Goal: Task Accomplishment & Management: Use online tool/utility

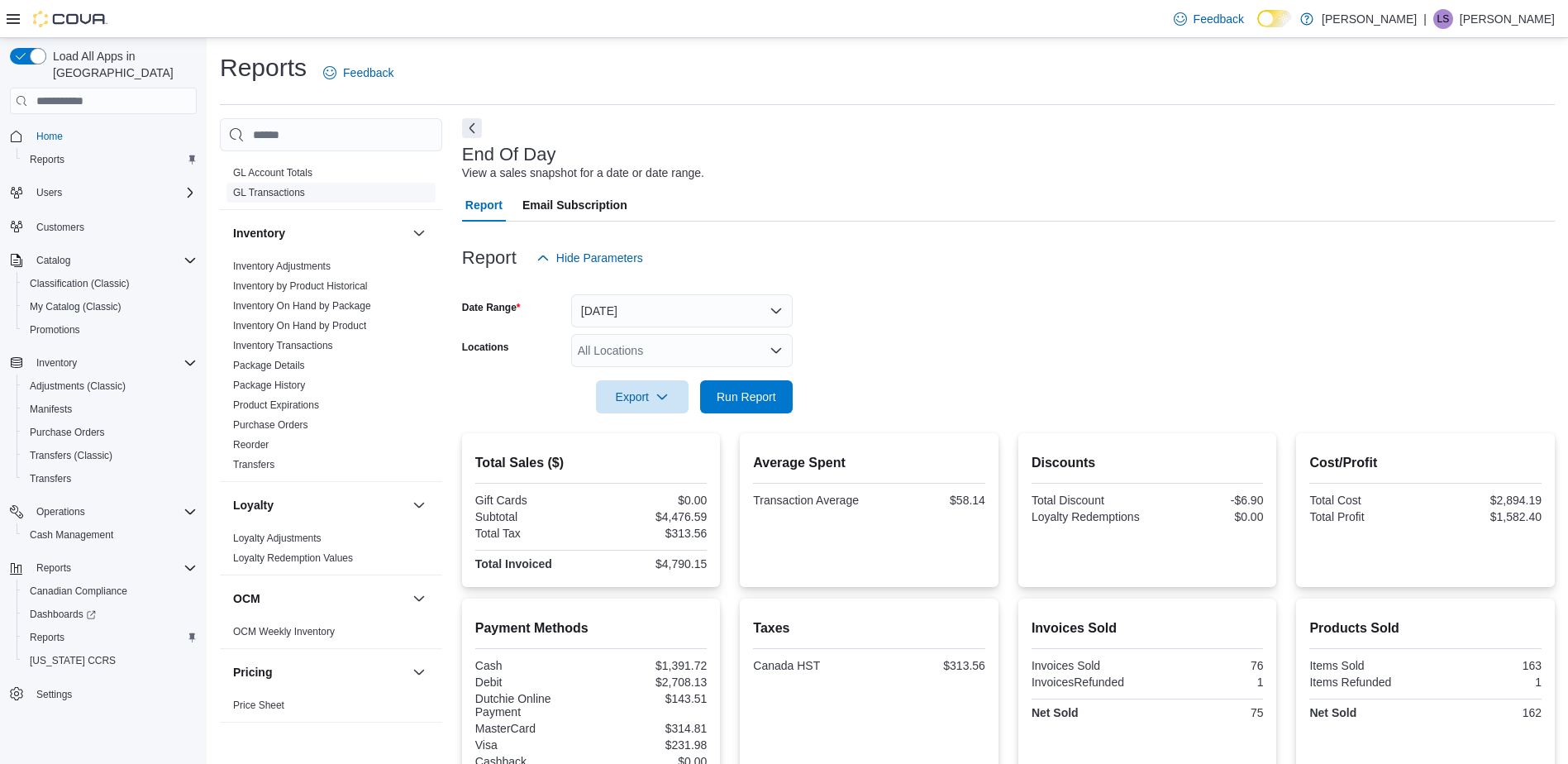
scroll to position [496, 0]
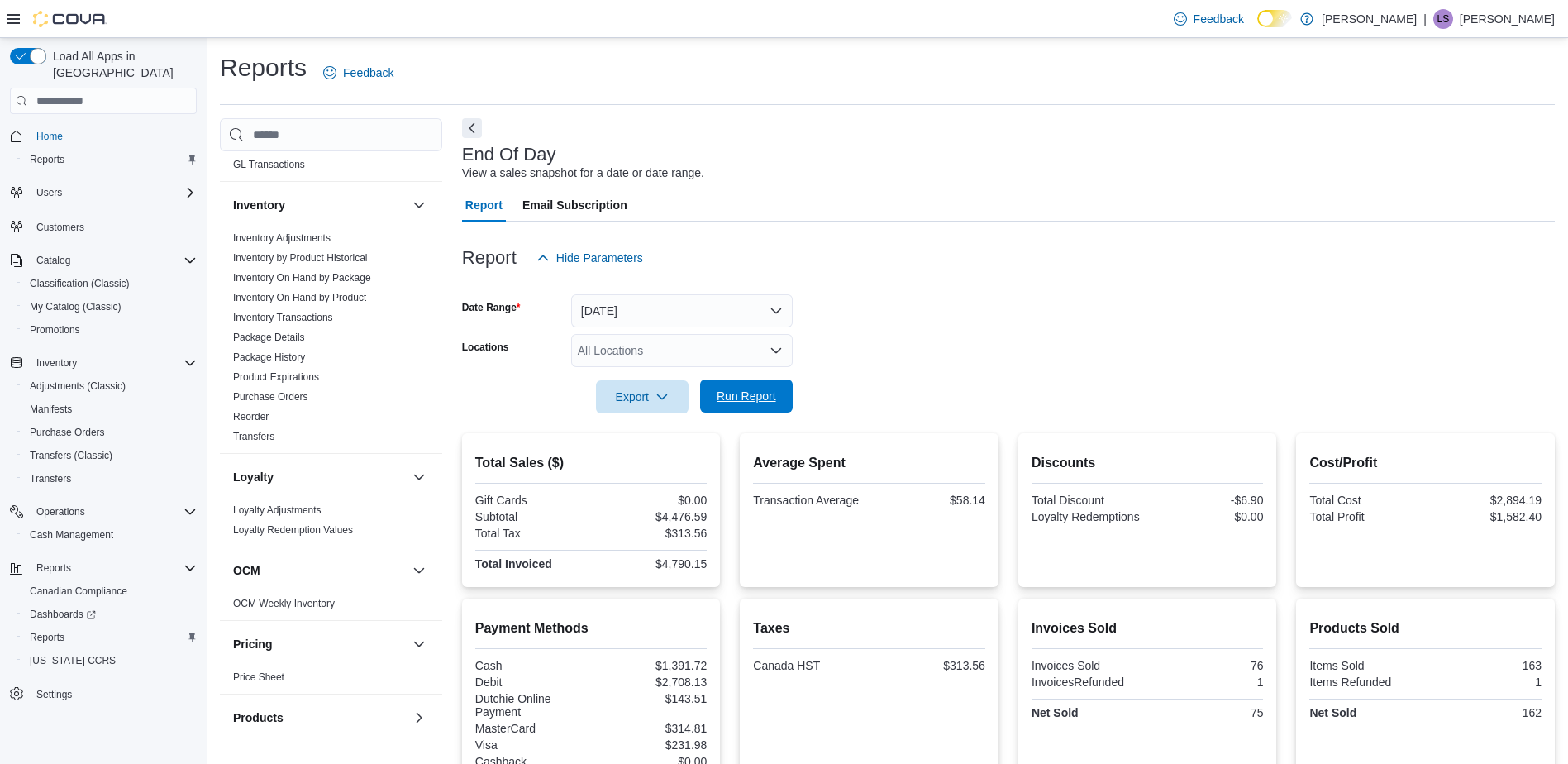
click at [758, 396] on span "Run Report" at bounding box center [746, 396] width 60 height 16
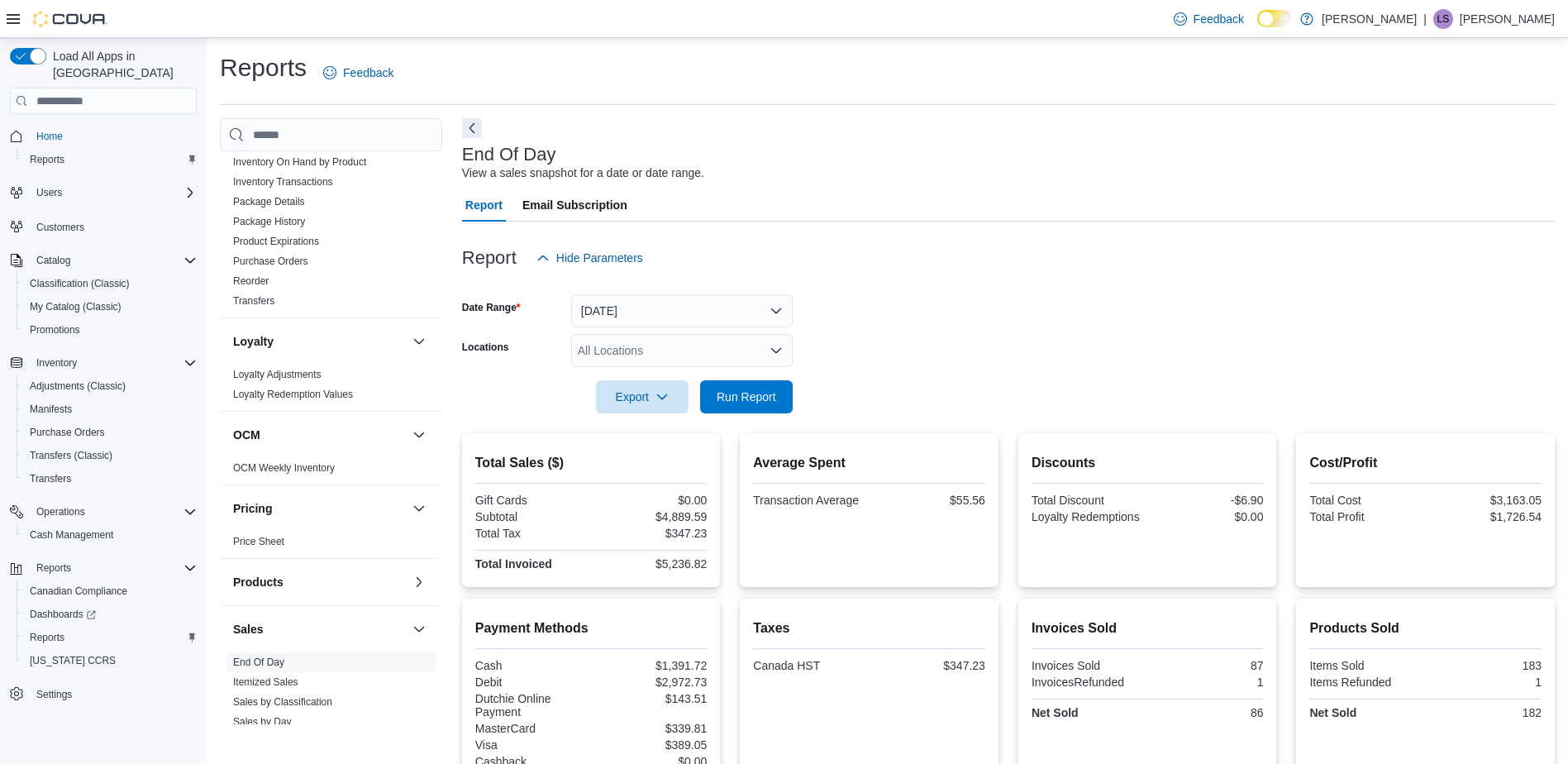
scroll to position [827, 0]
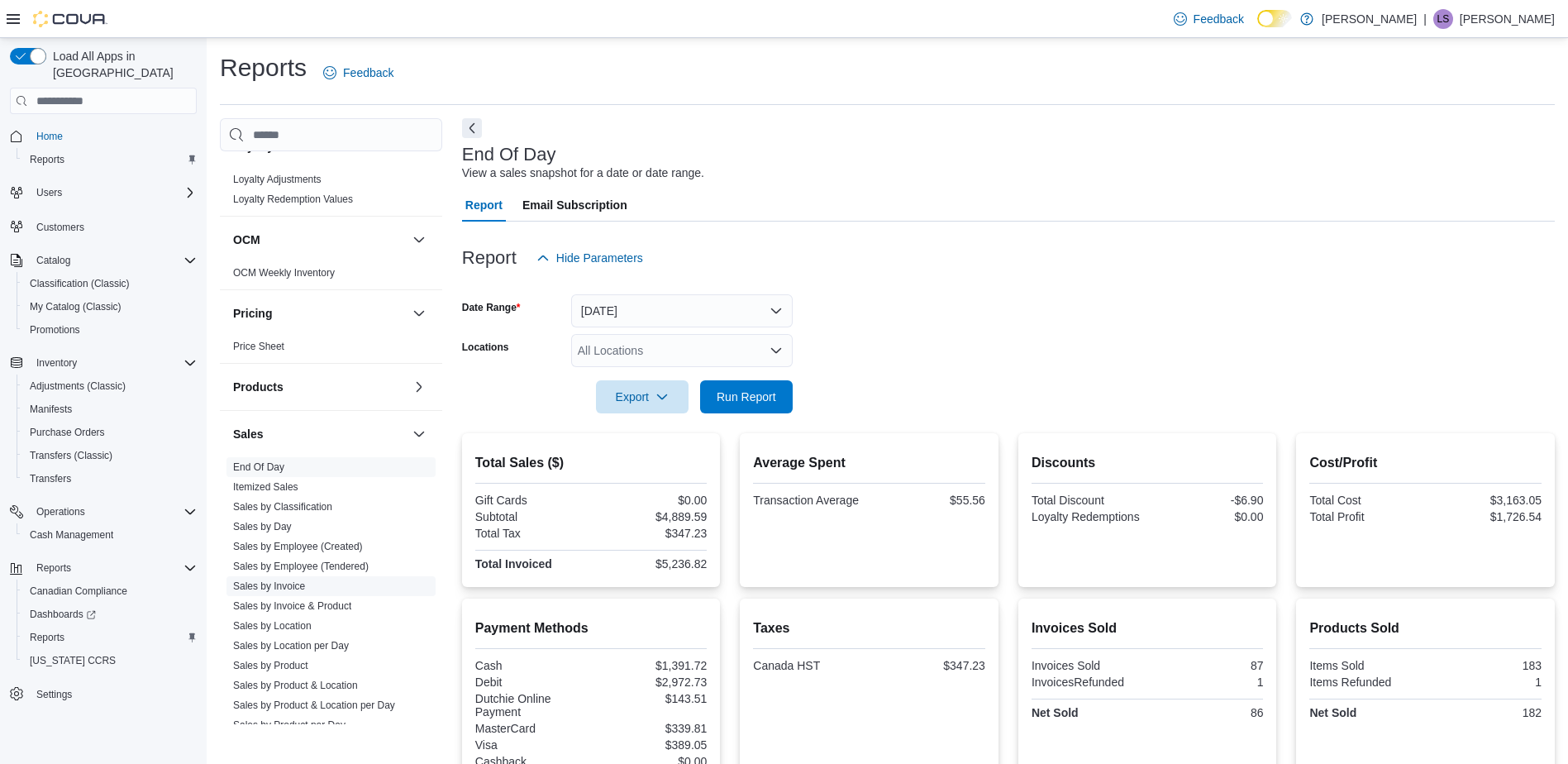
click at [288, 581] on link "Sales by Invoice" at bounding box center [268, 585] width 72 height 11
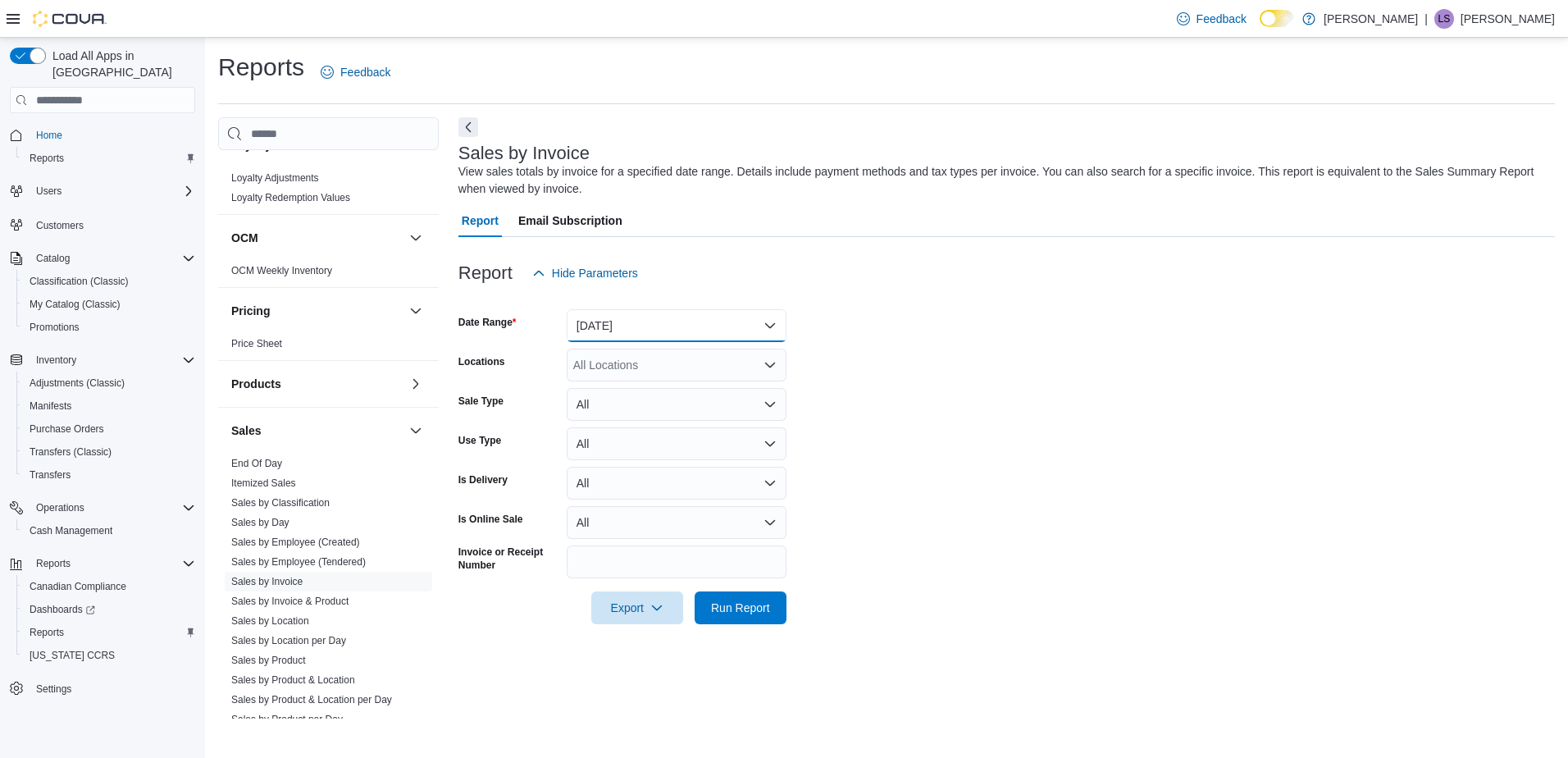
click at [770, 322] on button "[DATE]" at bounding box center [676, 326] width 220 height 33
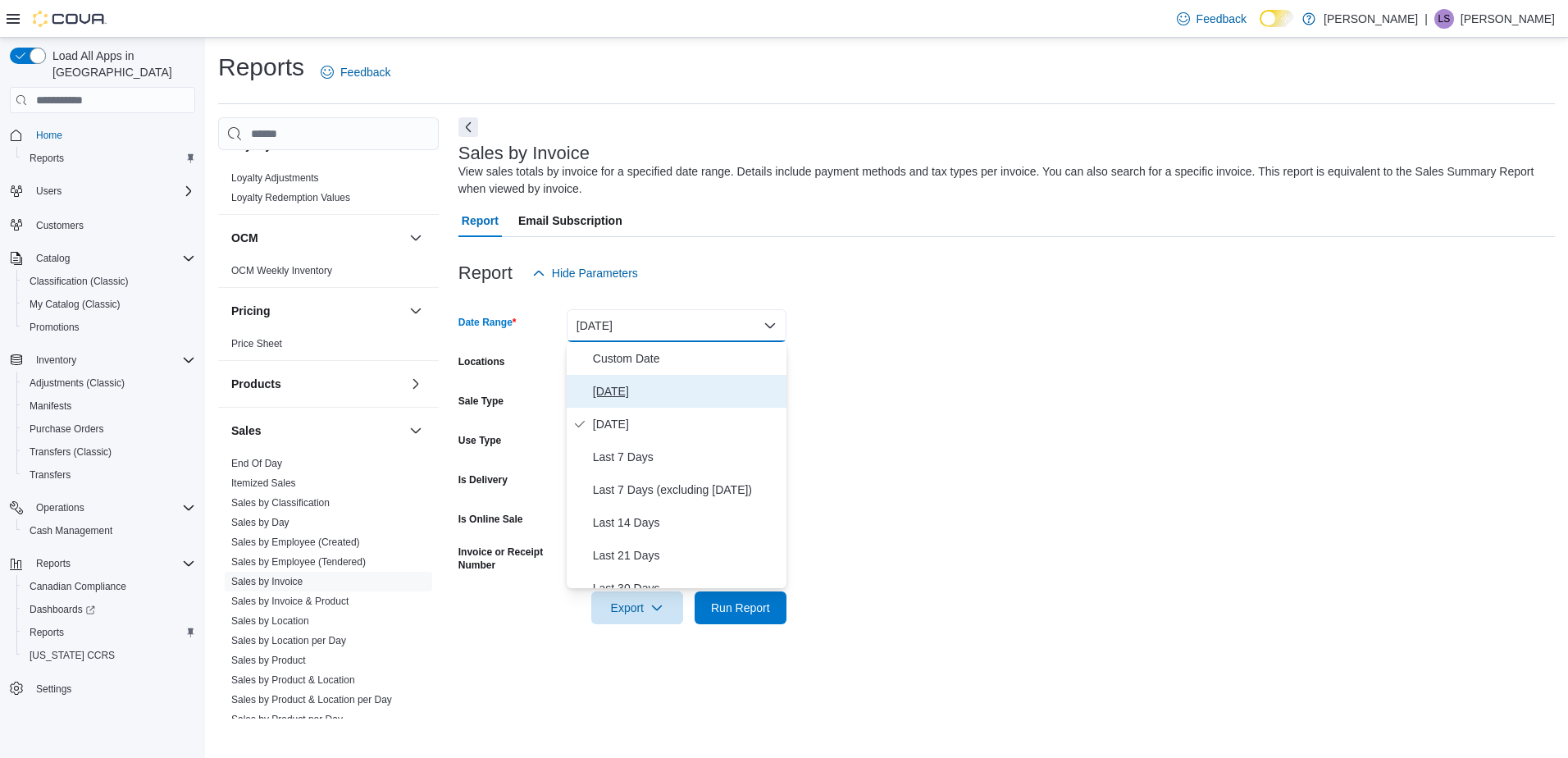
click at [610, 392] on span "[DATE]" at bounding box center [686, 391] width 187 height 20
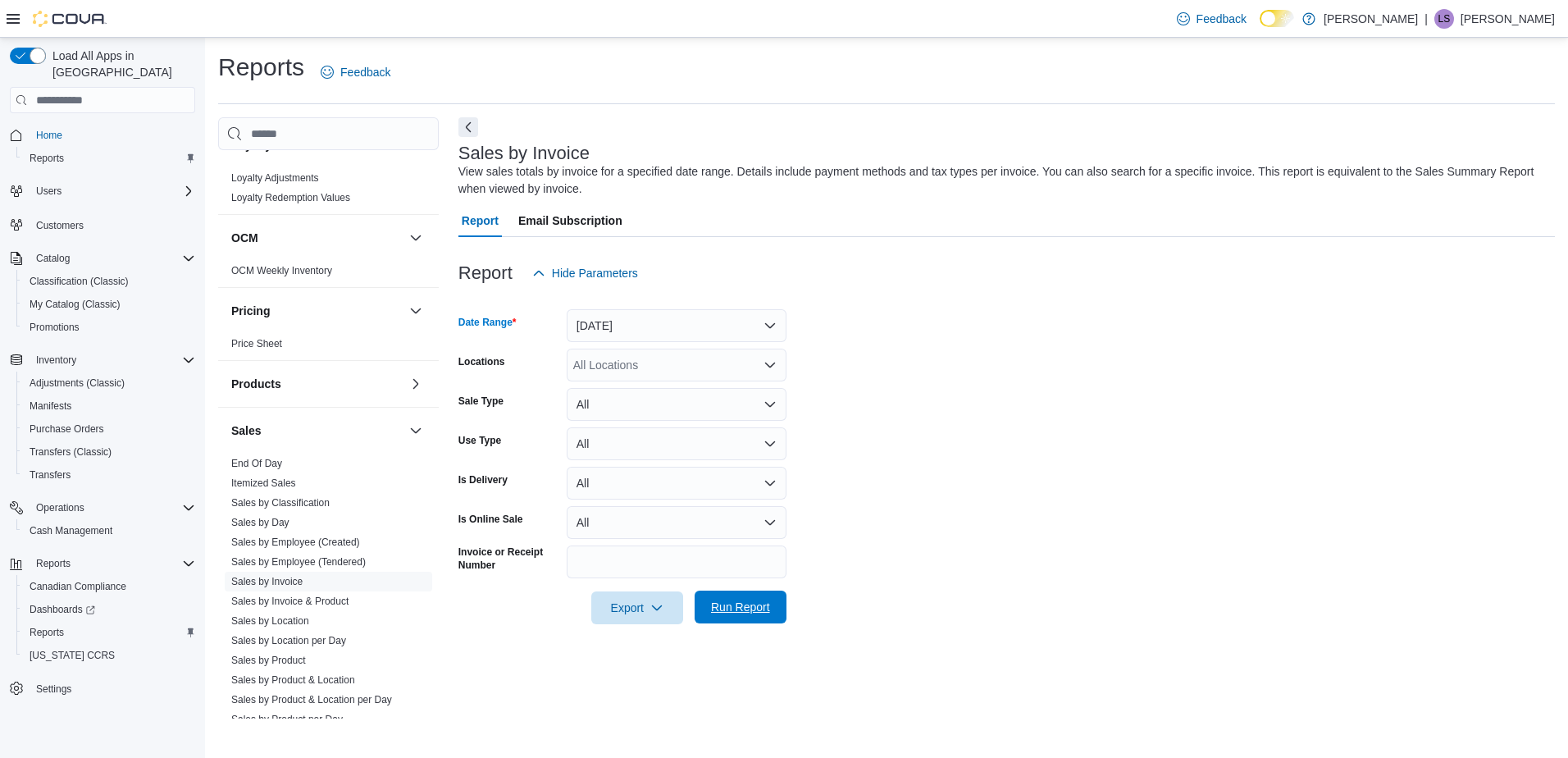
click at [745, 605] on span "Run Report" at bounding box center [740, 606] width 59 height 16
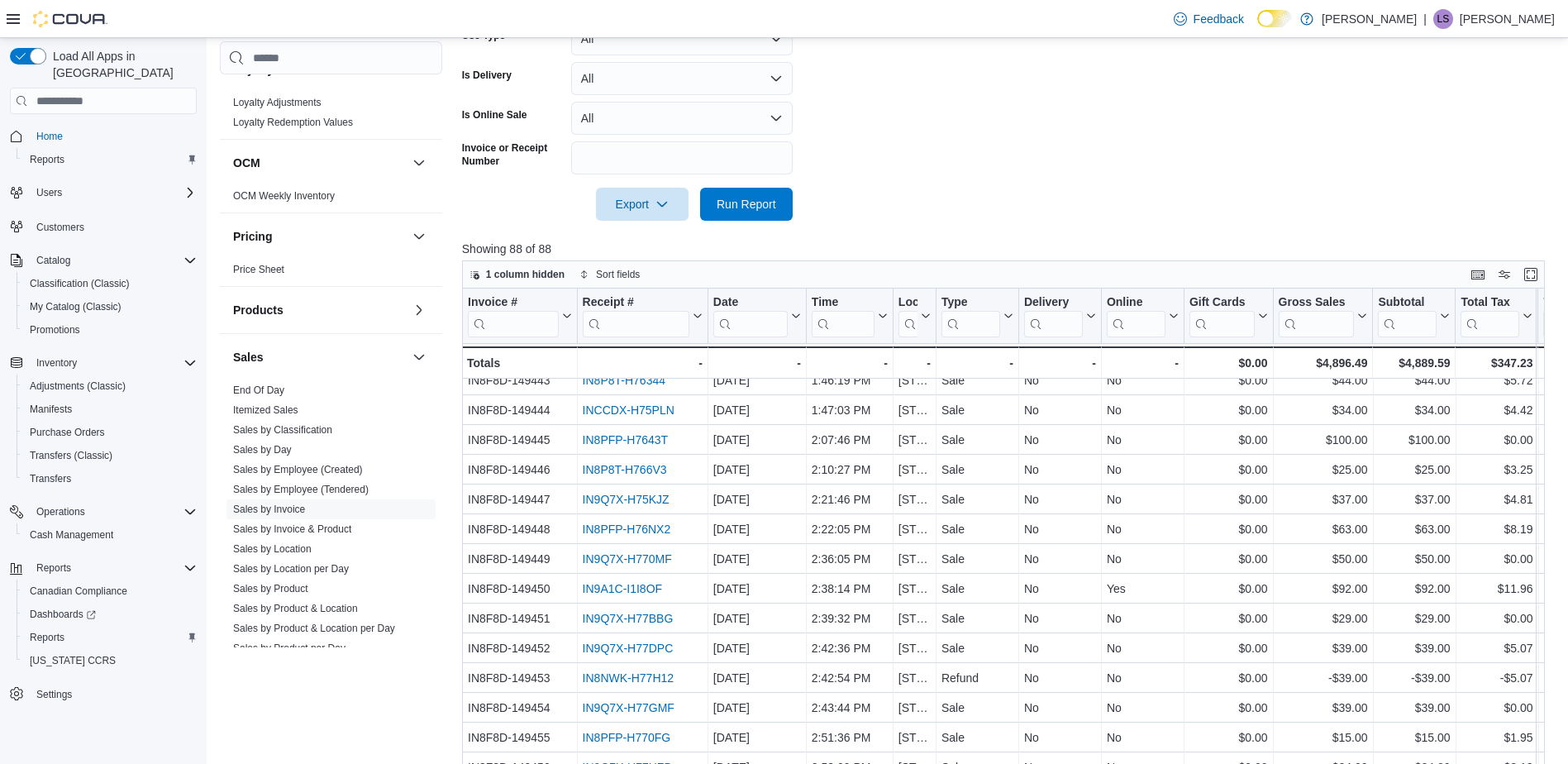
scroll to position [529, 0]
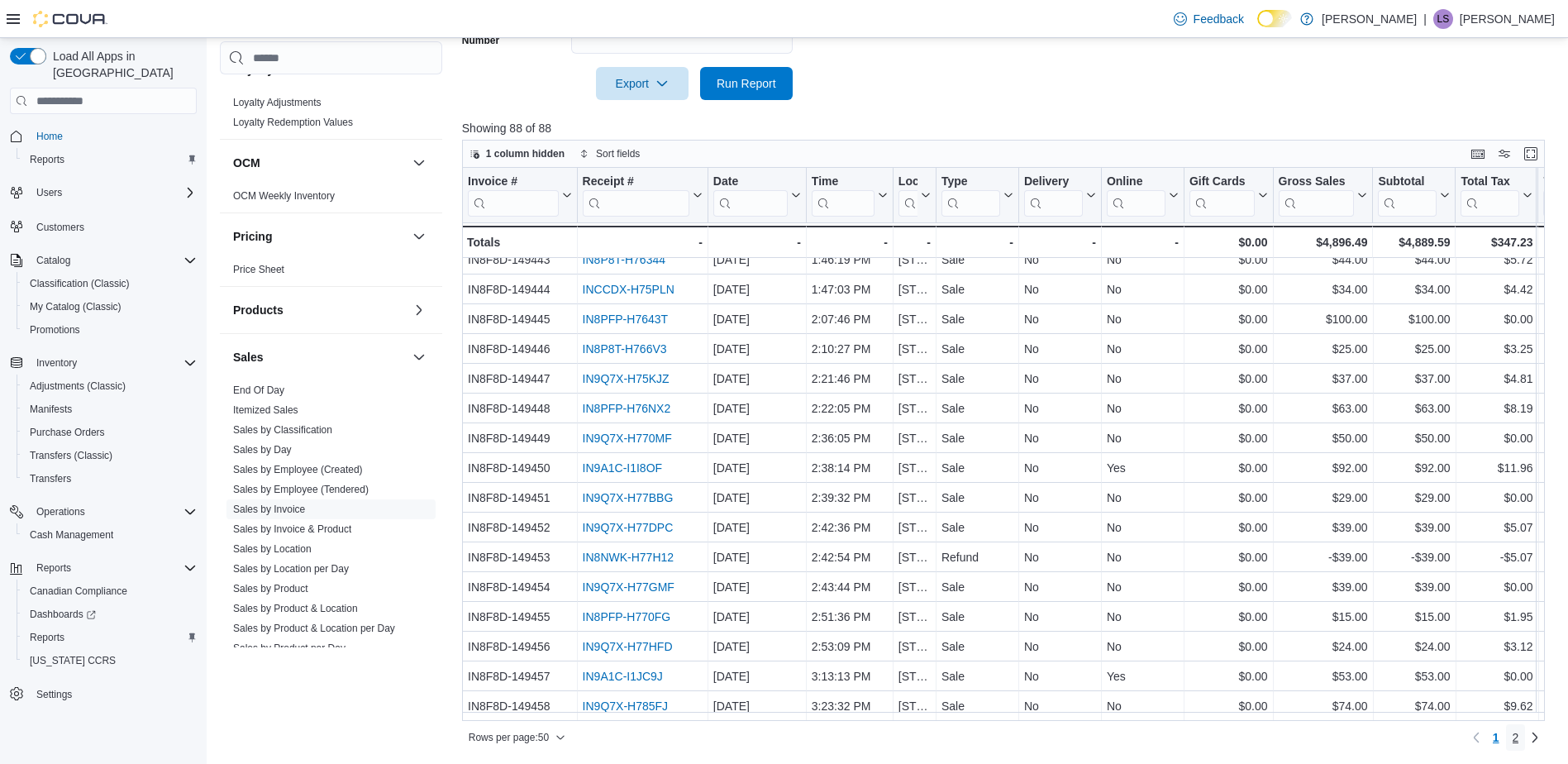
click at [1519, 739] on span "2" at bounding box center [1516, 737] width 7 height 16
click at [313, 425] on link "Sales by Classification" at bounding box center [282, 429] width 99 height 11
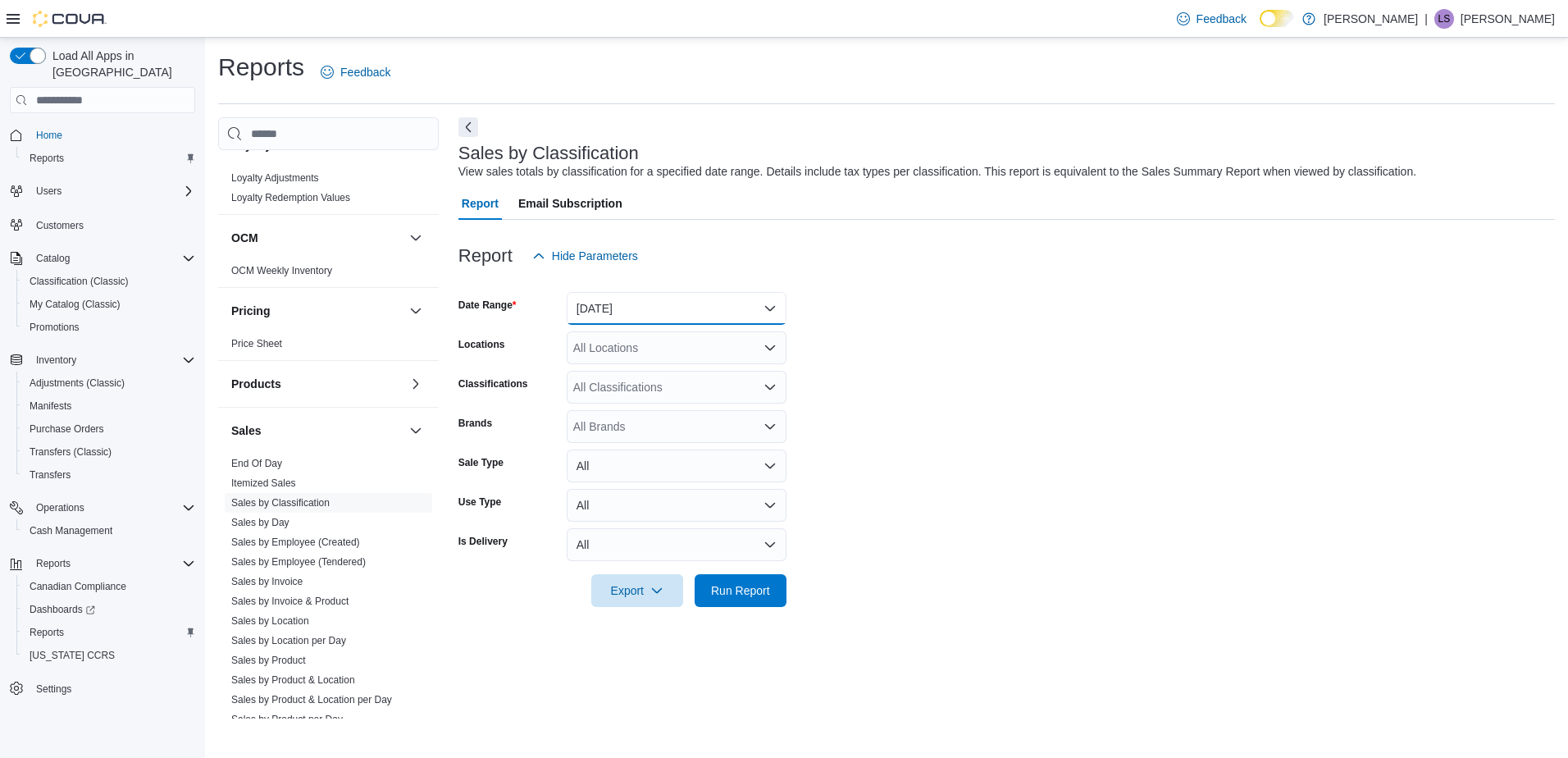
click at [768, 307] on button "[DATE]" at bounding box center [676, 308] width 220 height 33
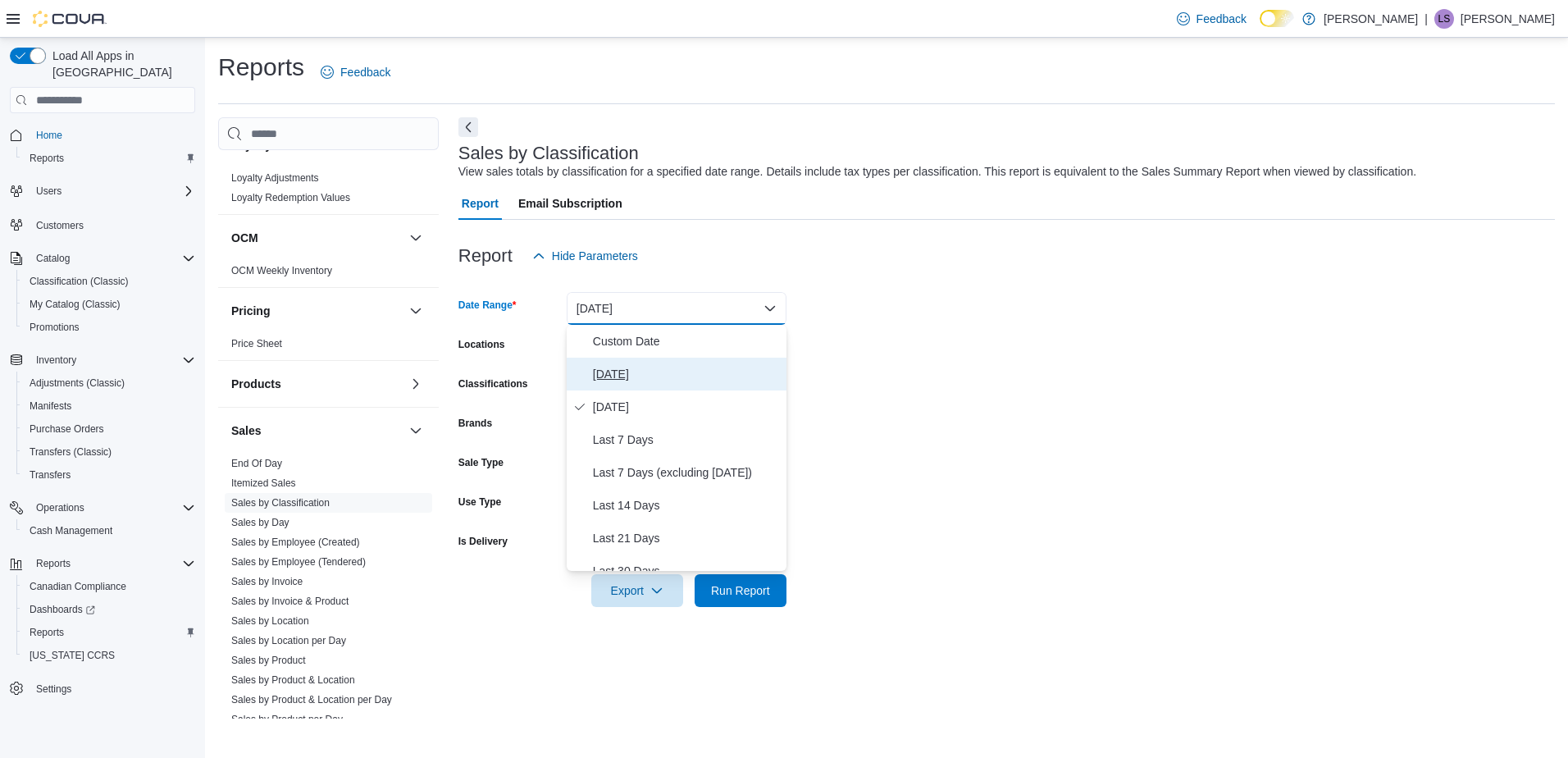
click at [615, 373] on span "[DATE]" at bounding box center [686, 374] width 187 height 20
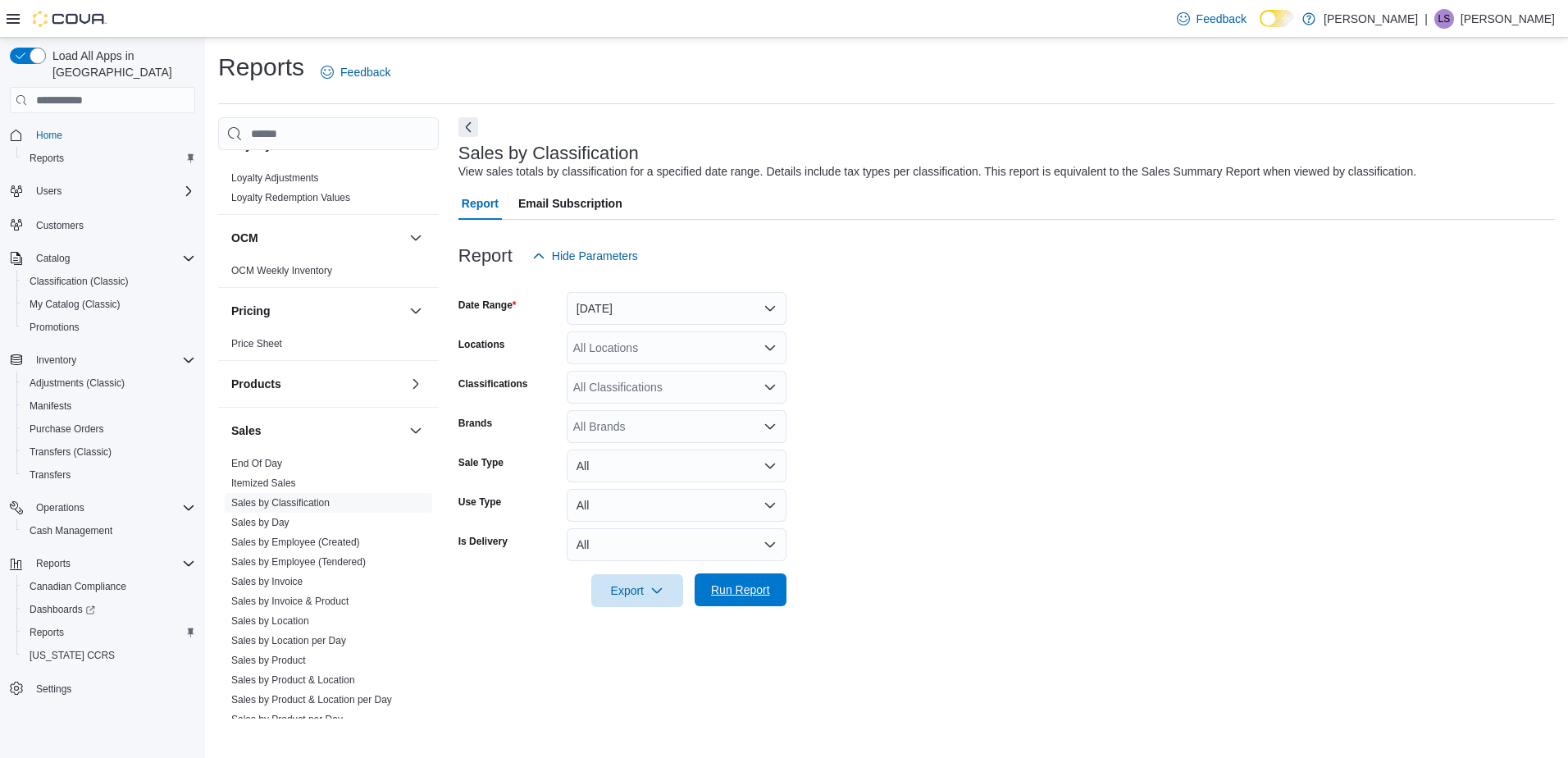
click at [738, 585] on span "Run Report" at bounding box center [740, 589] width 59 height 16
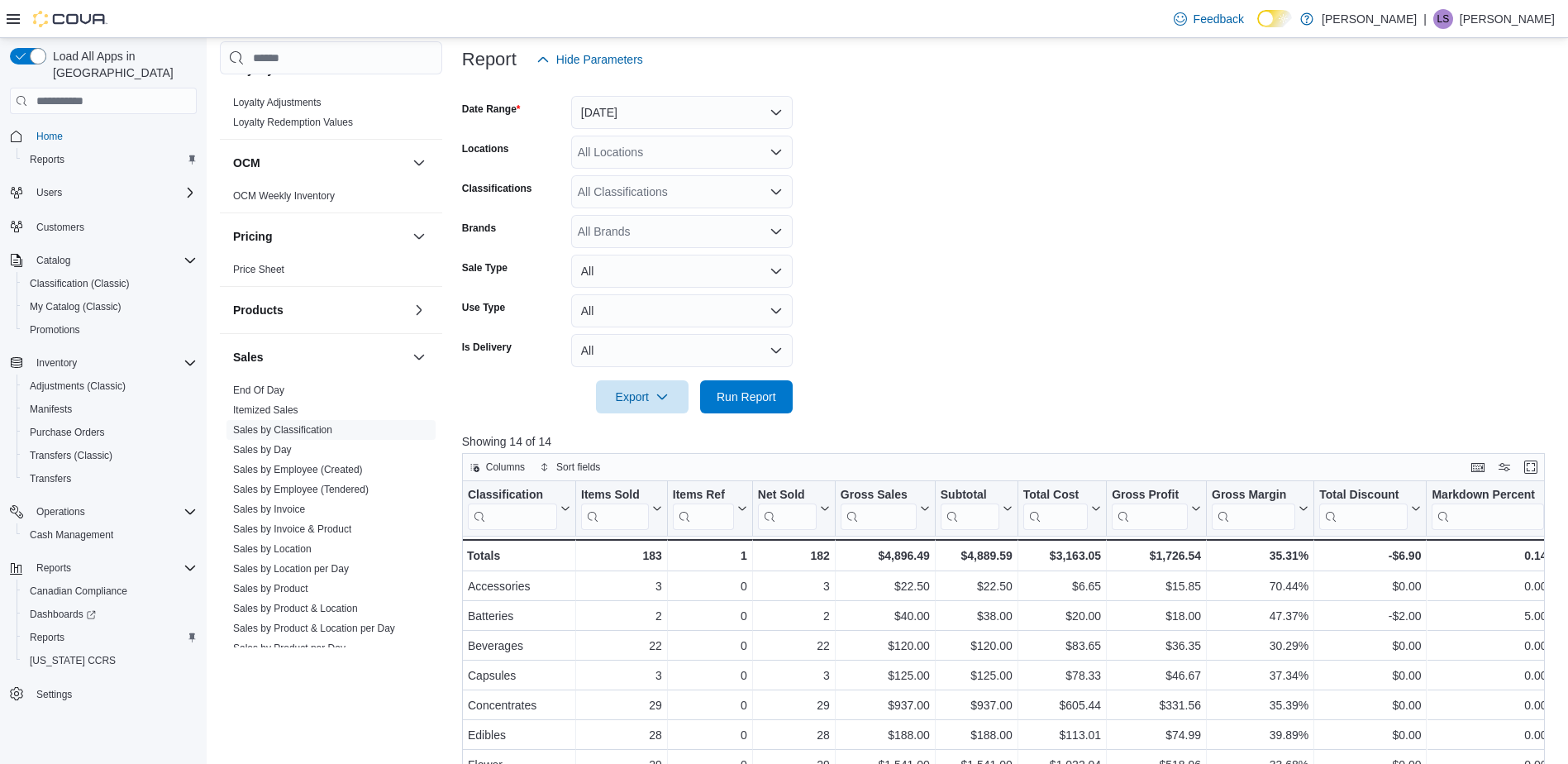
scroll to position [496, 0]
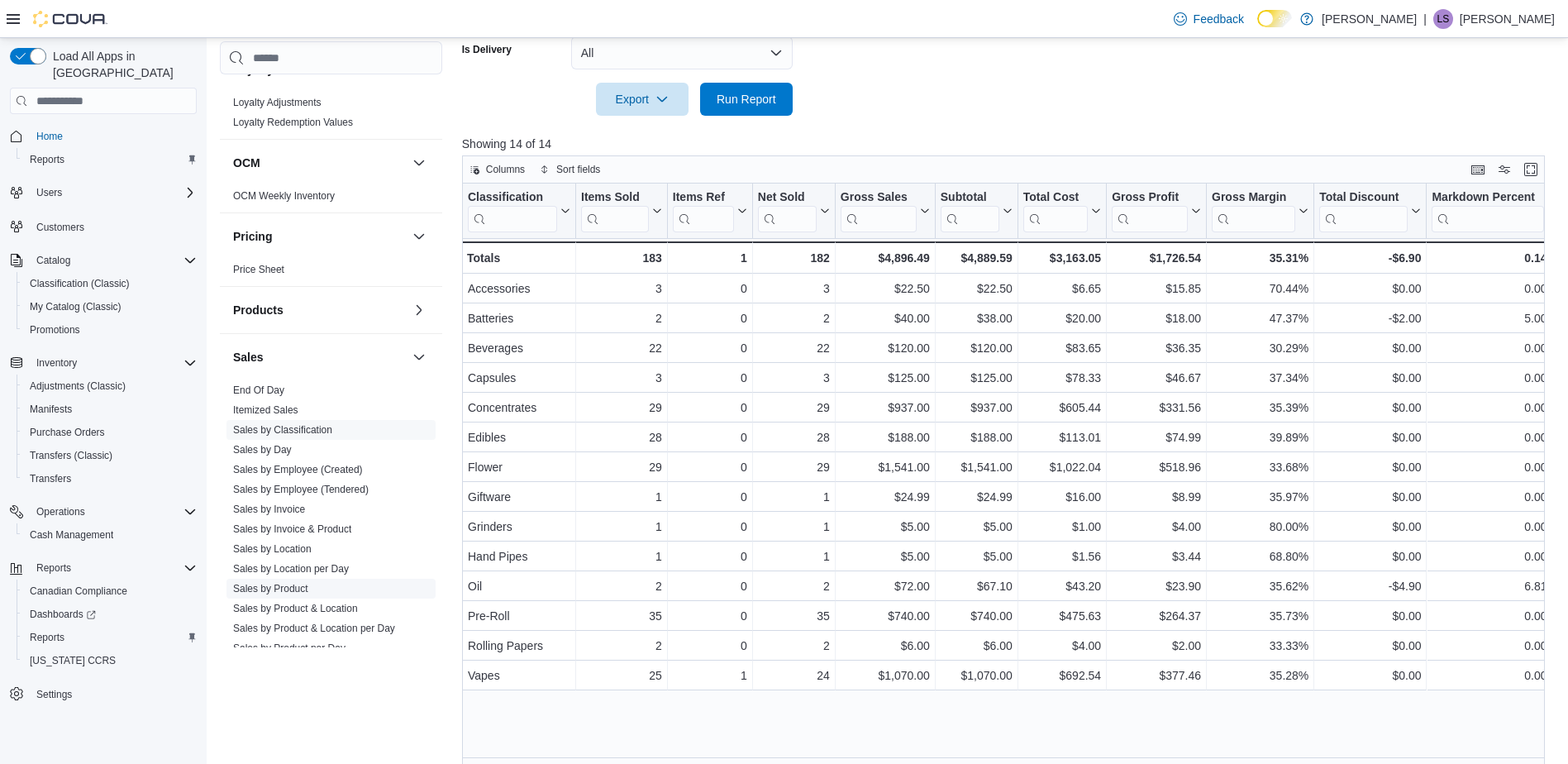
click at [296, 586] on link "Sales by Product" at bounding box center [270, 588] width 76 height 11
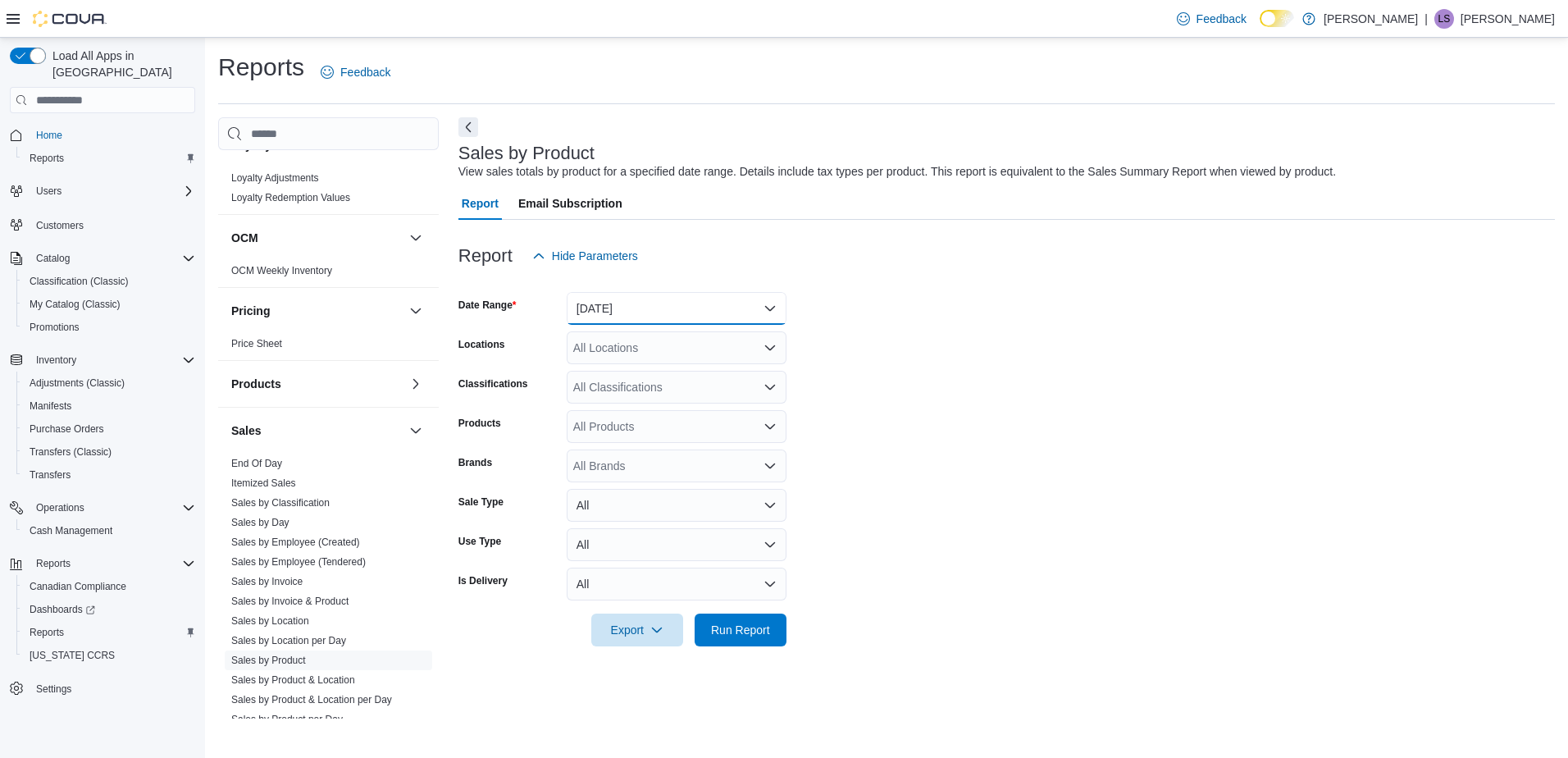
click at [769, 308] on button "[DATE]" at bounding box center [676, 308] width 220 height 33
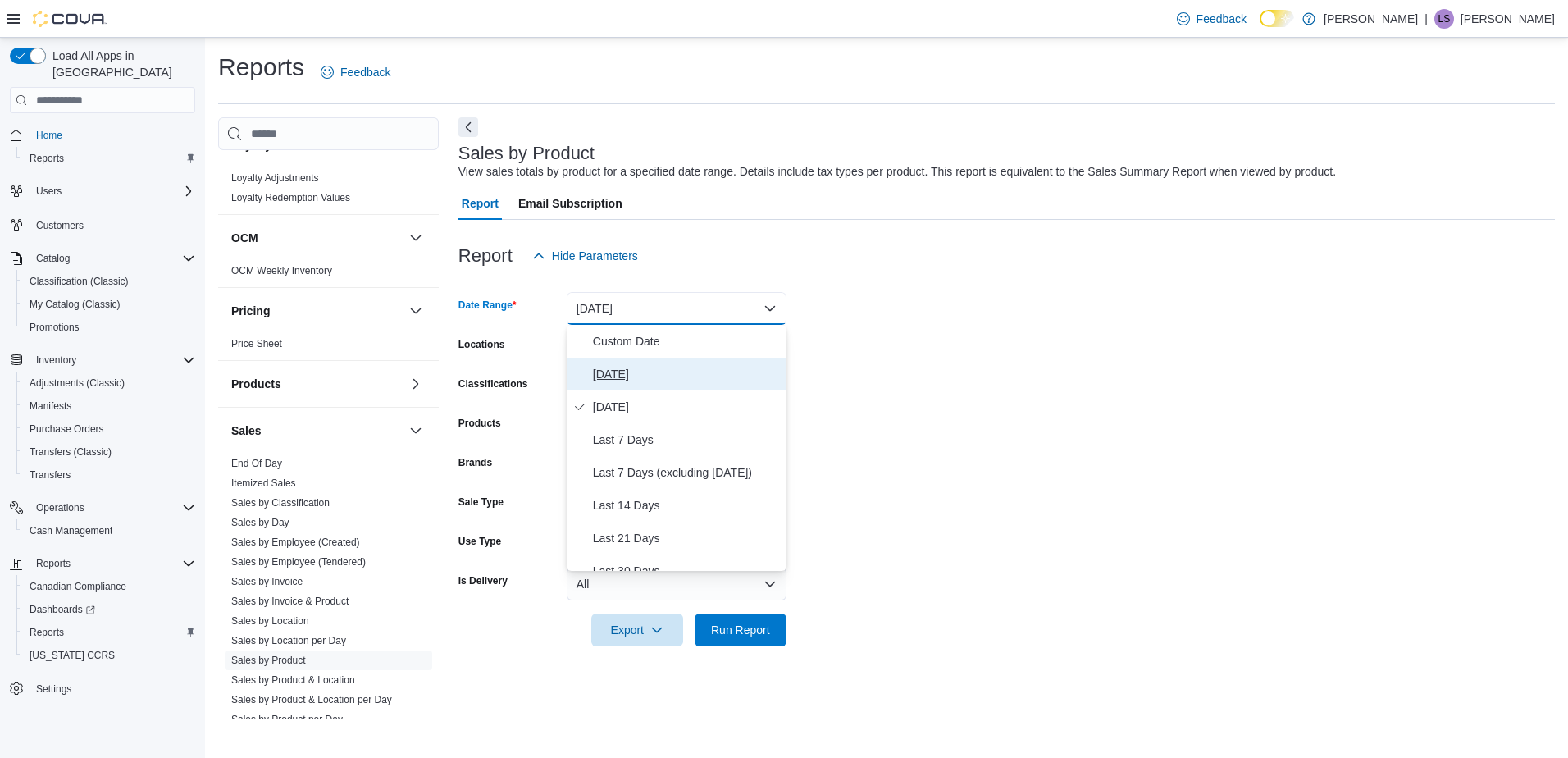
click at [609, 372] on span "[DATE]" at bounding box center [686, 374] width 187 height 20
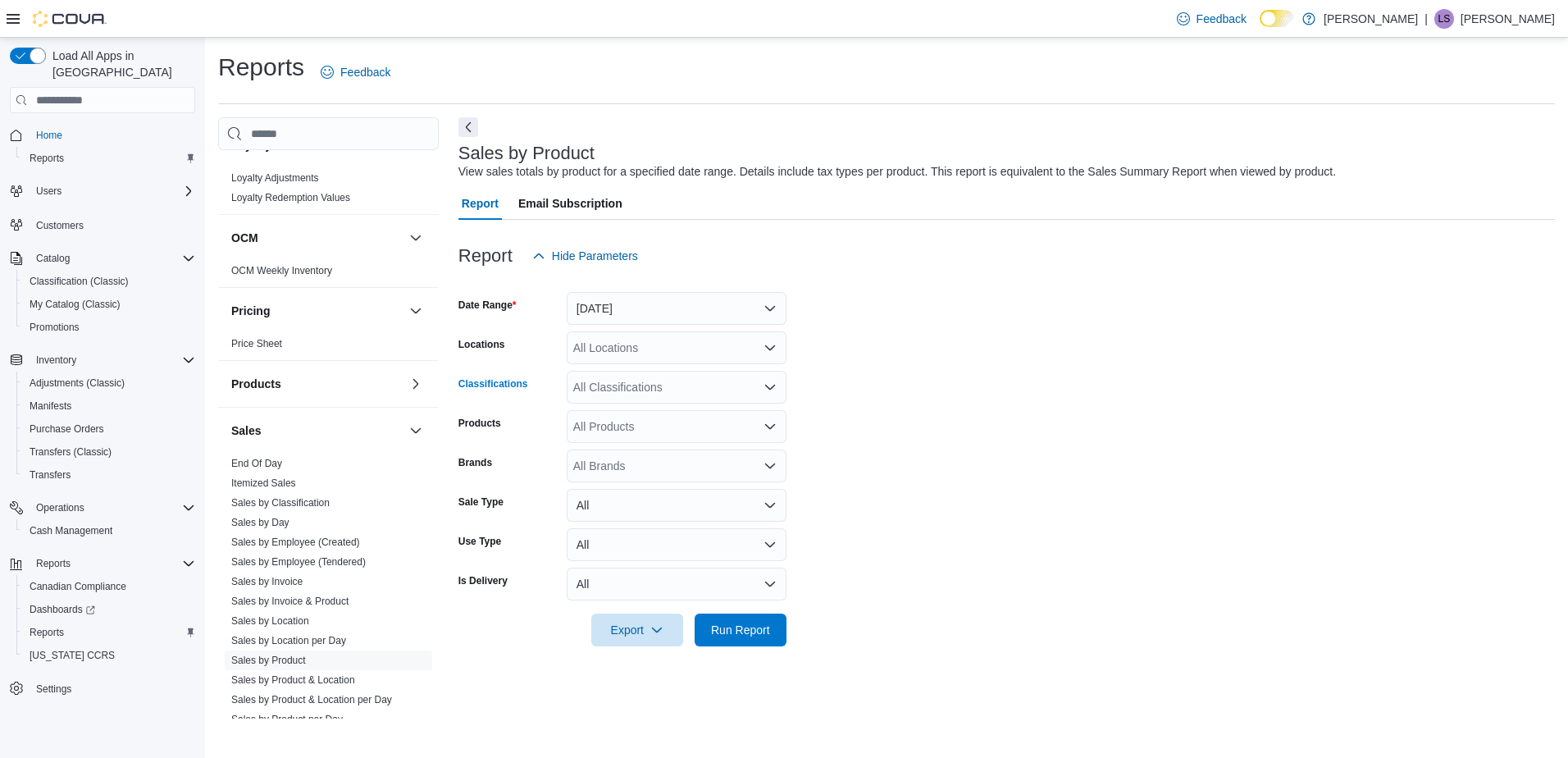
click at [656, 388] on div "All Classifications" at bounding box center [676, 387] width 220 height 33
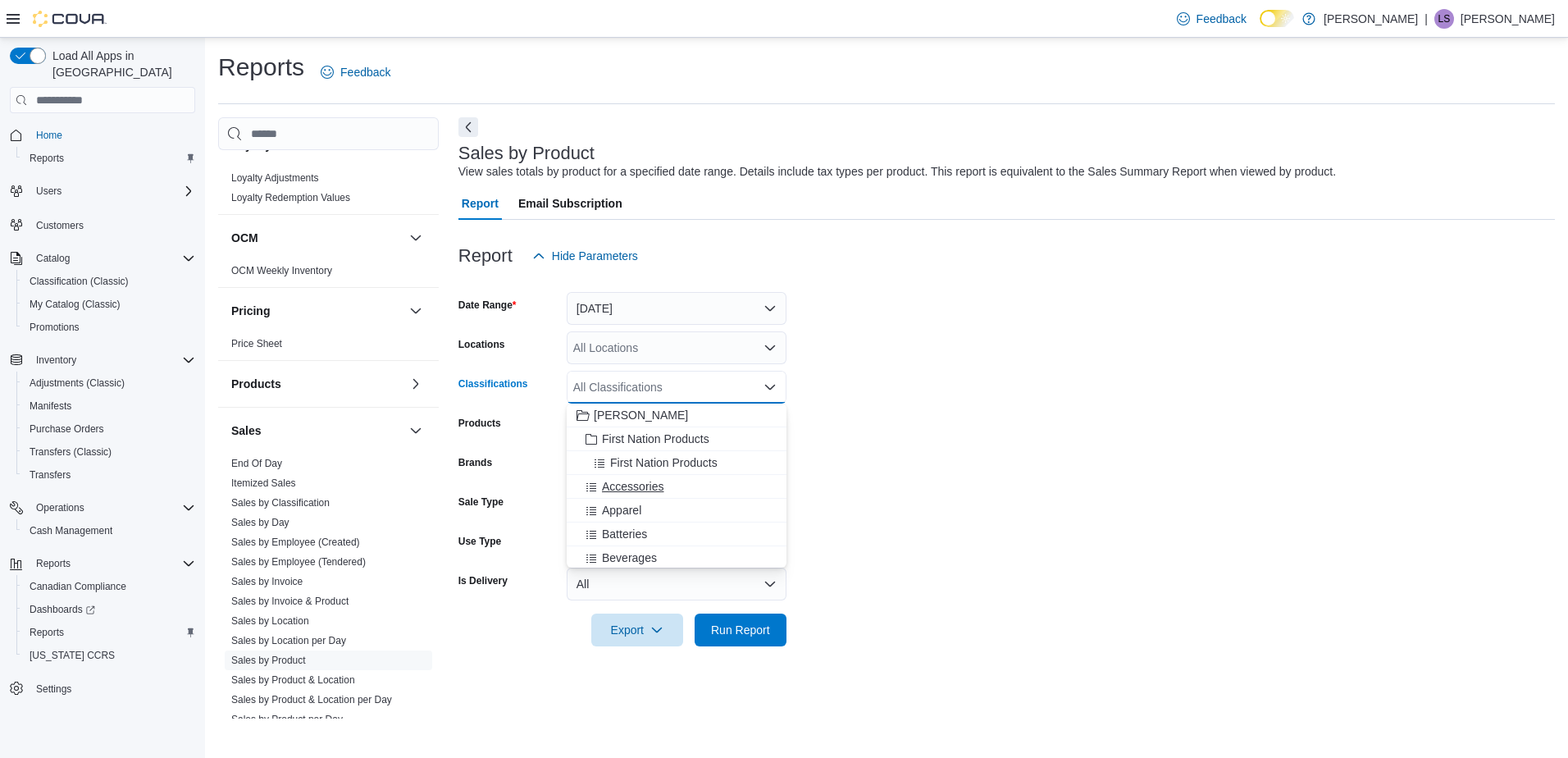
click at [645, 486] on span "Accessories" at bounding box center [632, 486] width 61 height 16
click at [744, 624] on span "Run Report" at bounding box center [740, 629] width 59 height 16
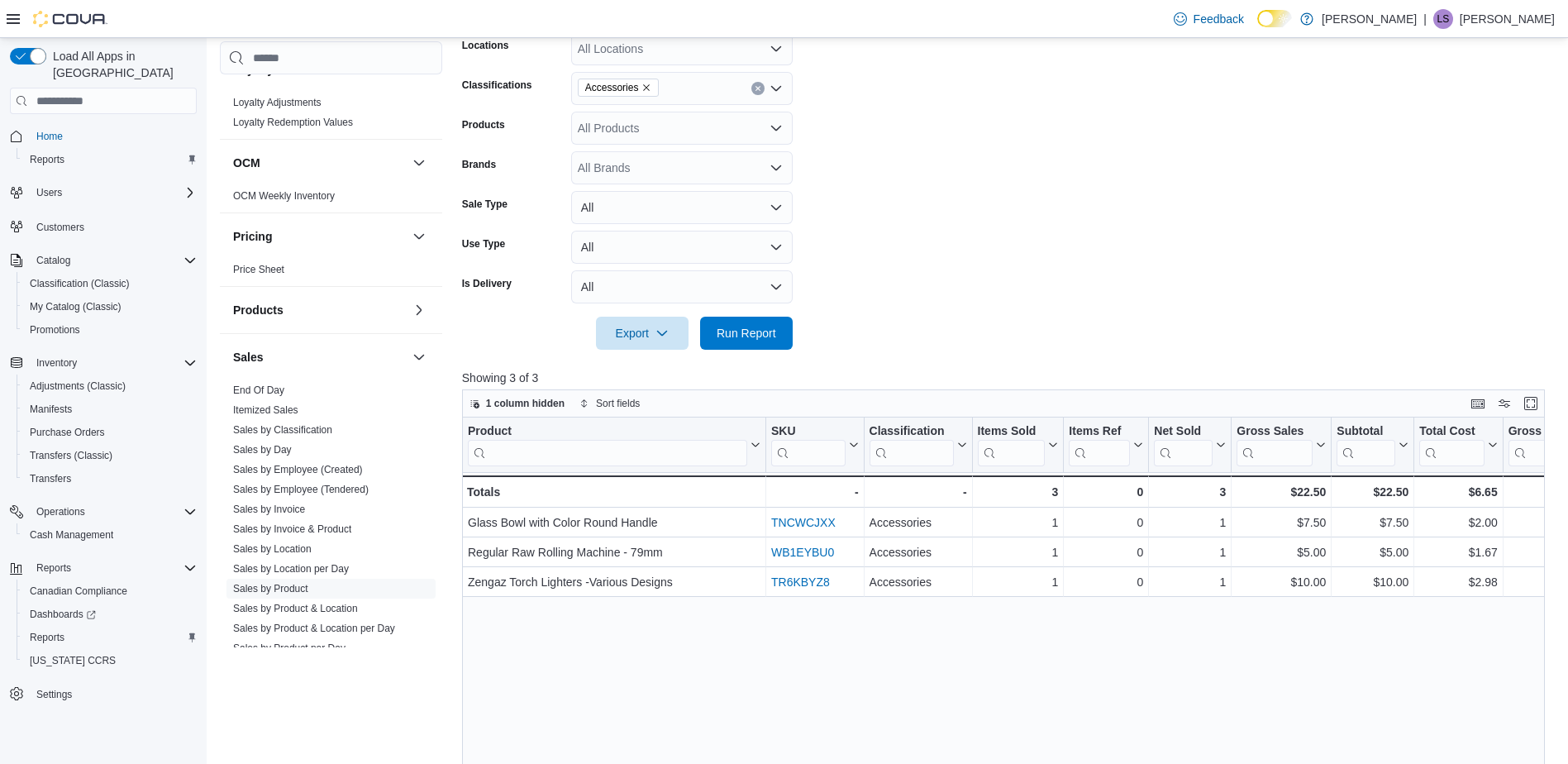
scroll to position [165, 0]
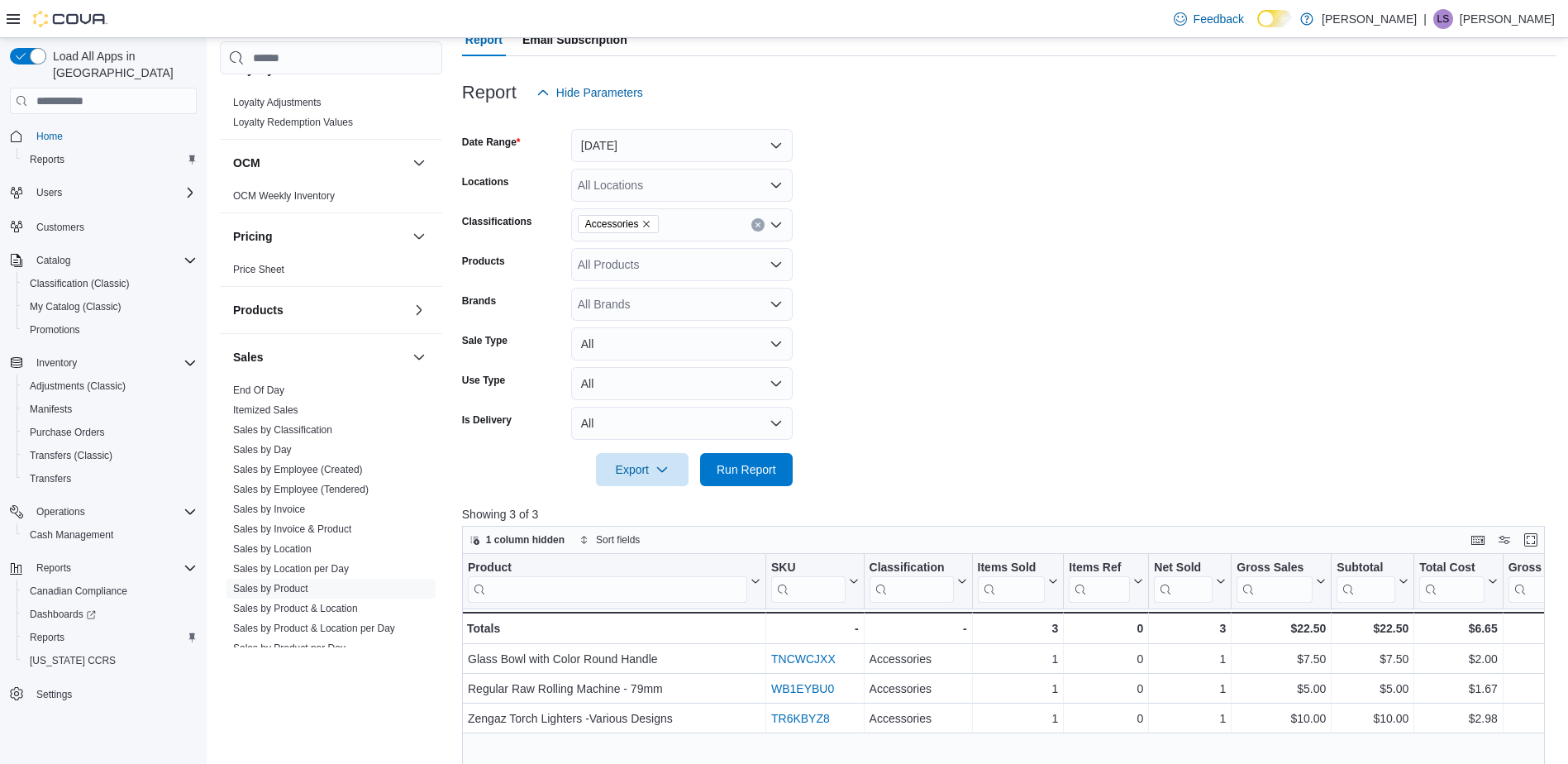
click at [642, 221] on icon "Remove Accessories from selection in this group" at bounding box center [646, 223] width 10 height 10
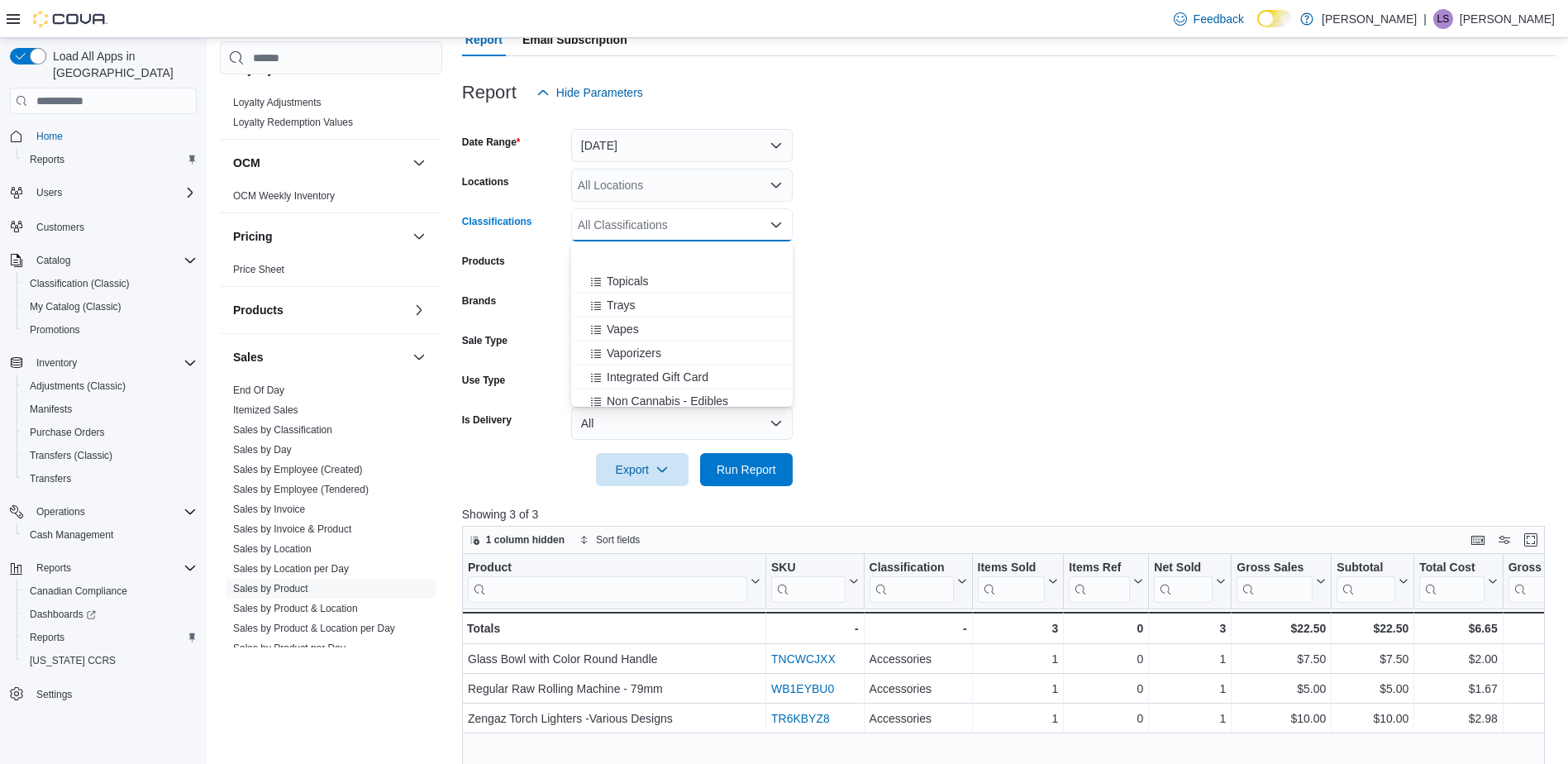
scroll to position [578, 0]
click at [634, 370] on span "Giftware" at bounding box center [629, 369] width 43 height 16
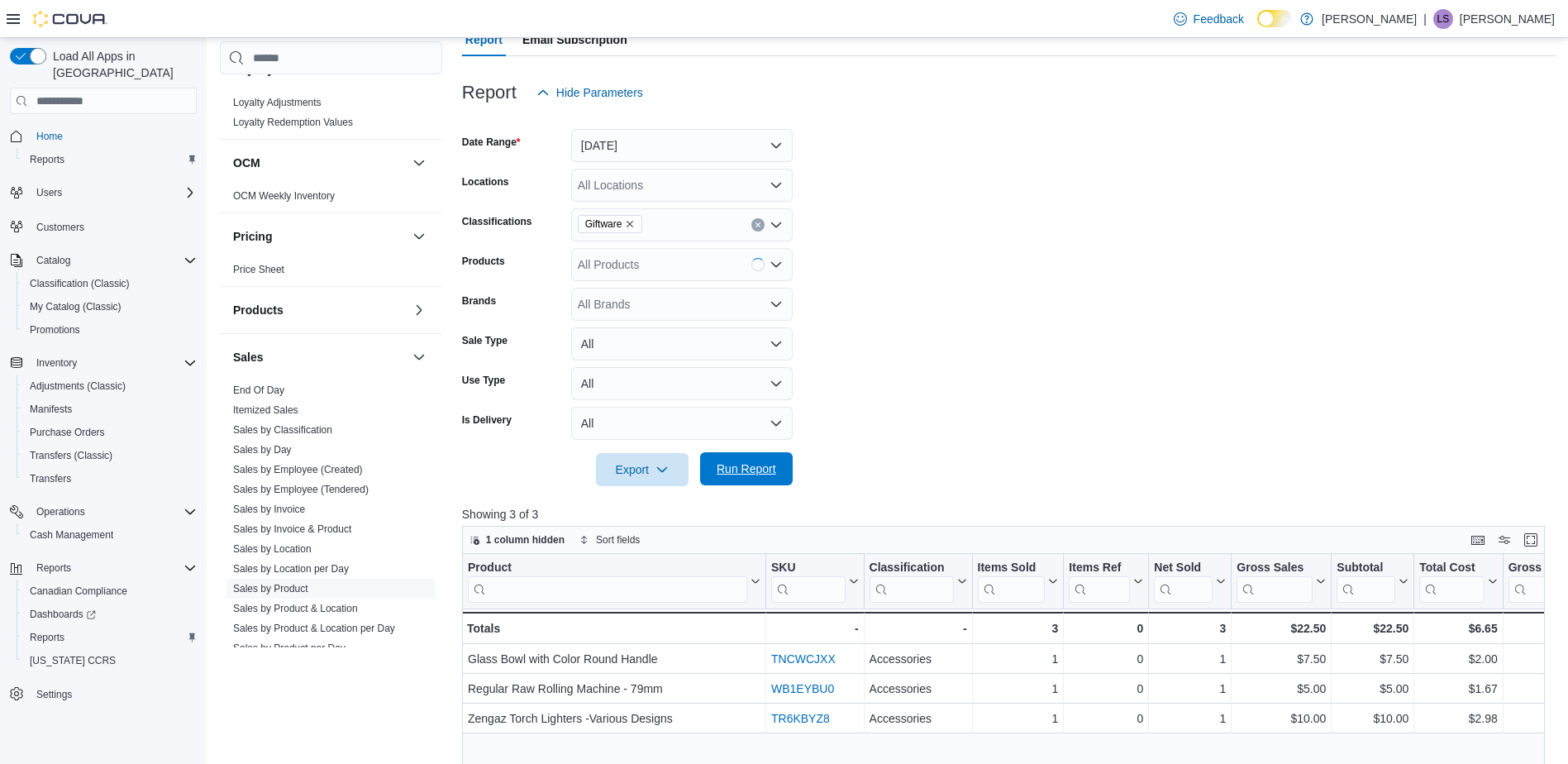
click at [748, 468] on span "Run Report" at bounding box center [746, 468] width 60 height 16
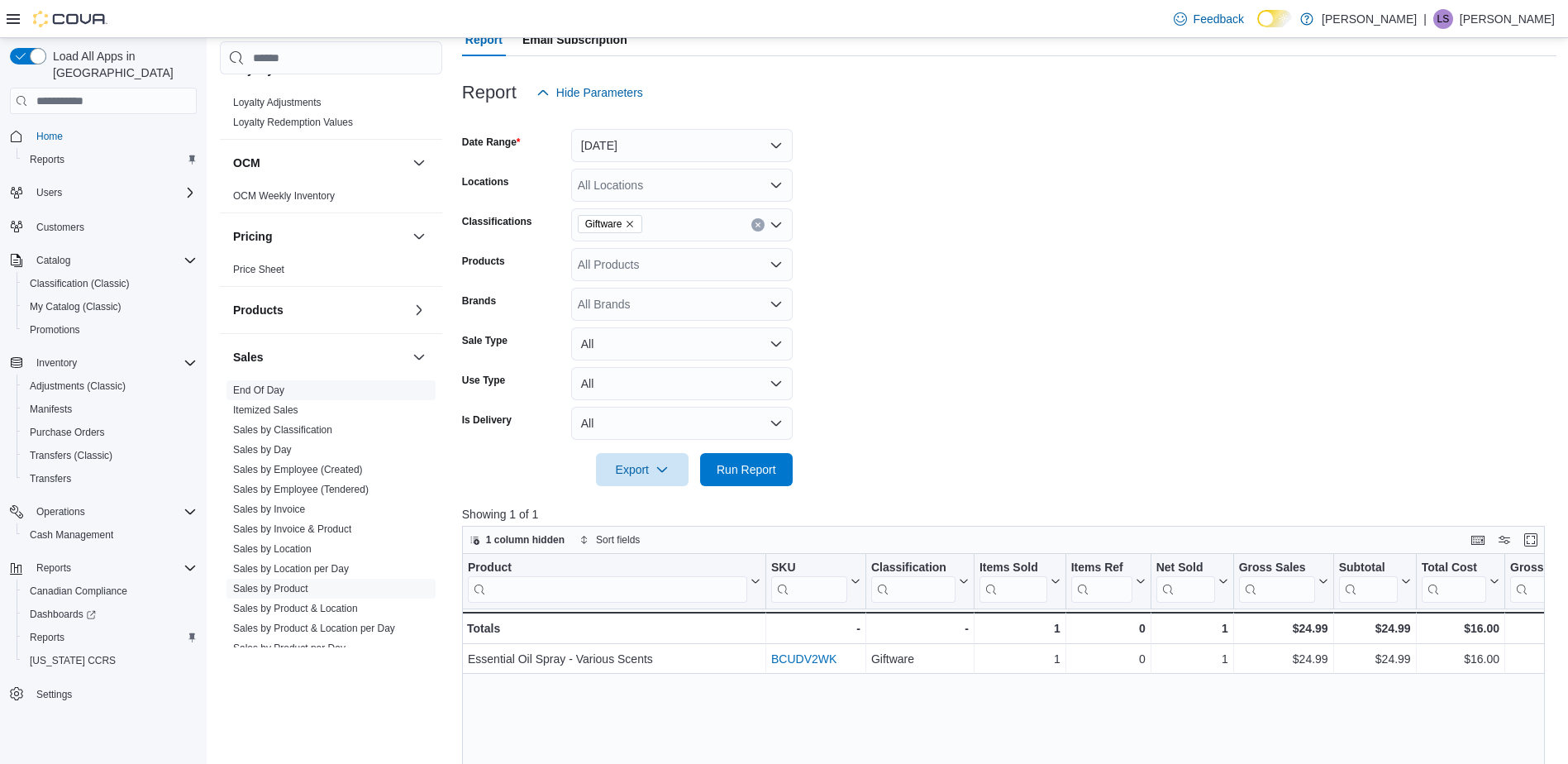
click at [273, 388] on link "End Of Day" at bounding box center [258, 390] width 51 height 11
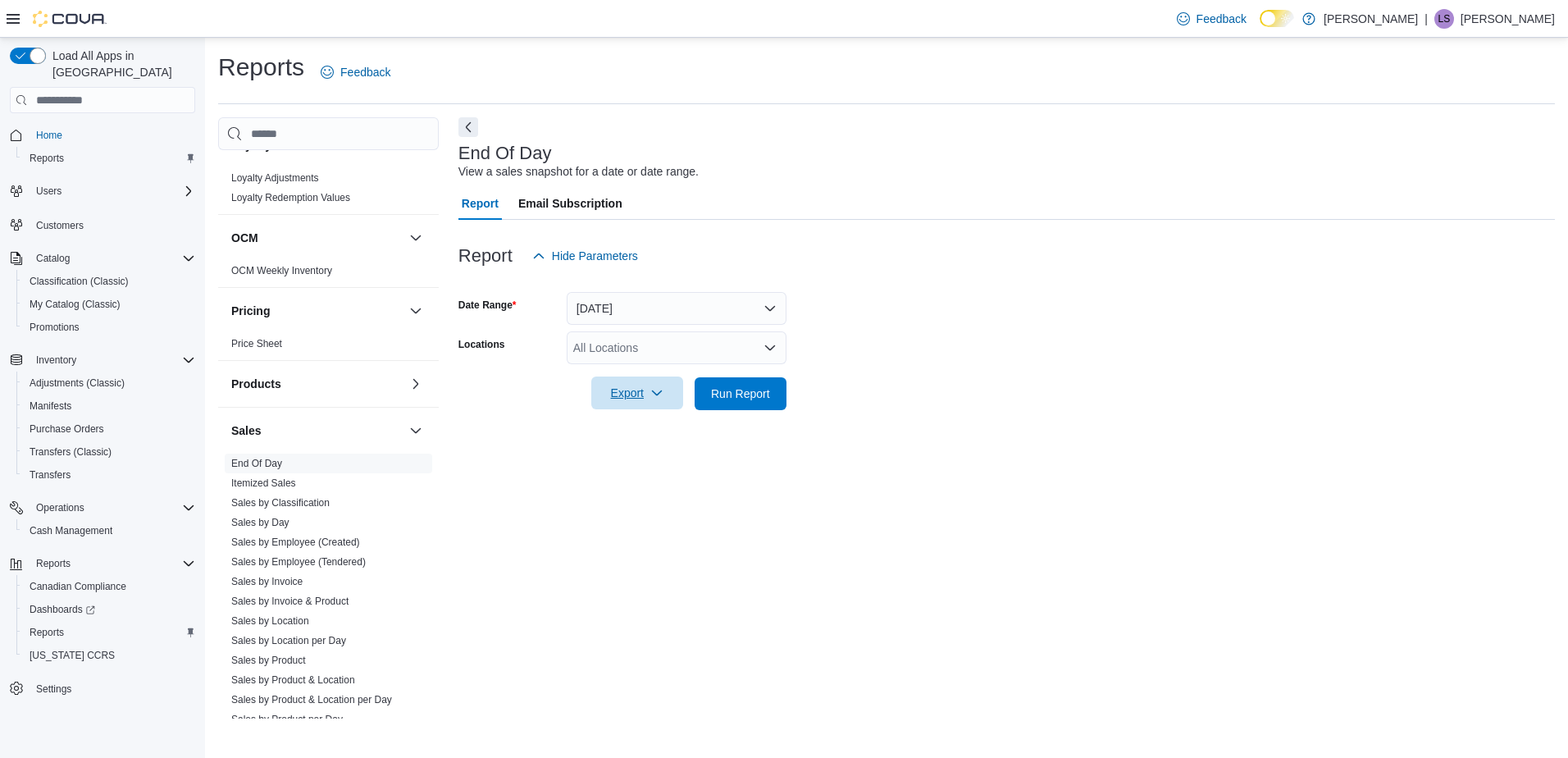
click at [656, 388] on icon "button" at bounding box center [656, 392] width 13 height 13
click at [629, 457] on span "Export to Pdf" at bounding box center [640, 459] width 74 height 13
